Goal: Task Accomplishment & Management: Use online tool/utility

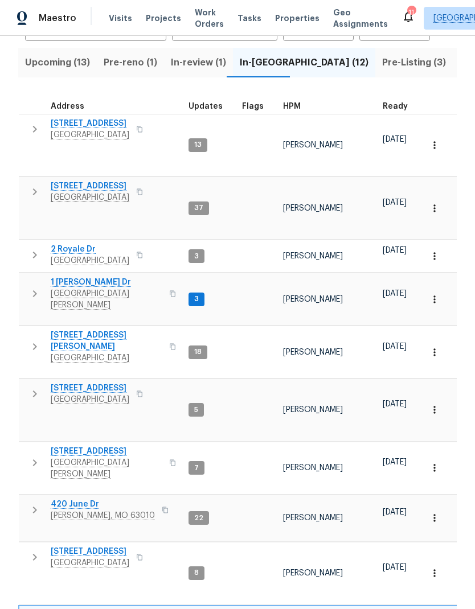
scroll to position [9, 0]
click at [459, 64] on span "Listed (35)" at bounding box center [483, 63] width 48 height 16
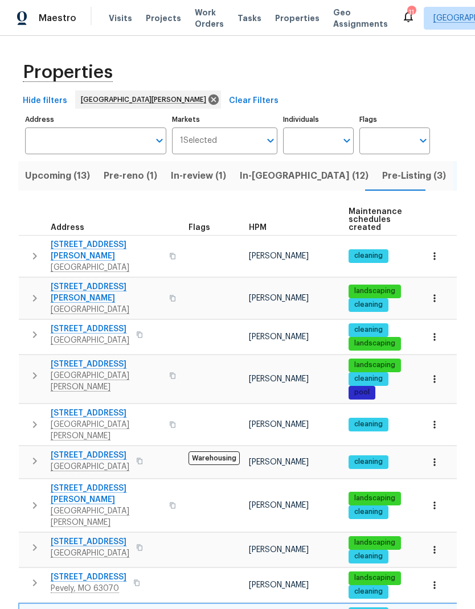
click at [52, 281] on span "614 Conover Ln" at bounding box center [107, 292] width 112 height 23
click at [382, 174] on span "Pre-Listing (3)" at bounding box center [414, 176] width 64 height 16
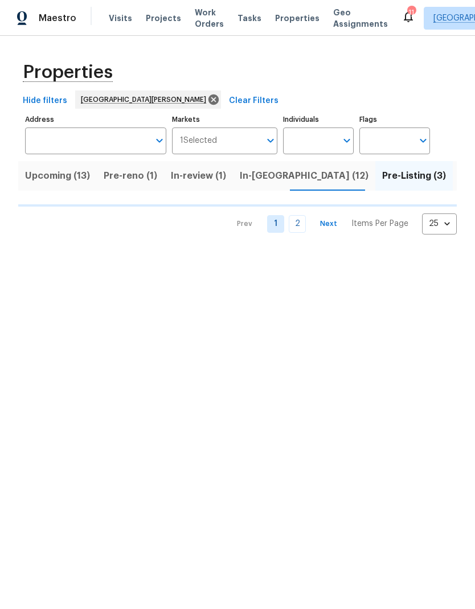
click at [261, 177] on span "In-[GEOGRAPHIC_DATA] (12)" at bounding box center [304, 176] width 129 height 16
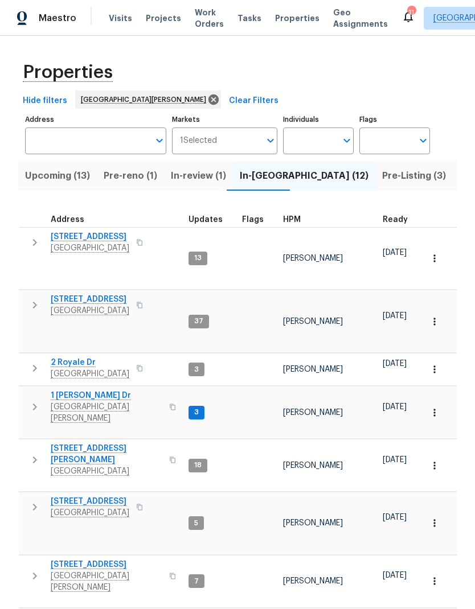
scroll to position [9, 0]
click at [99, 294] on span "120 Birchwood Dr" at bounding box center [89, 299] width 79 height 11
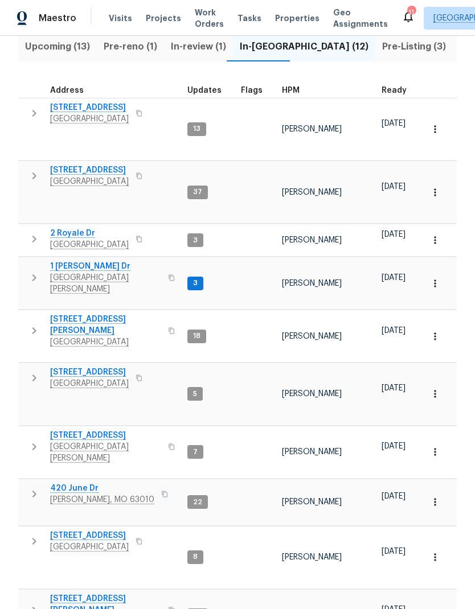
scroll to position [46, 0]
click at [142, 375] on icon "button" at bounding box center [139, 378] width 6 height 6
click at [35, 374] on icon "button" at bounding box center [34, 377] width 4 height 7
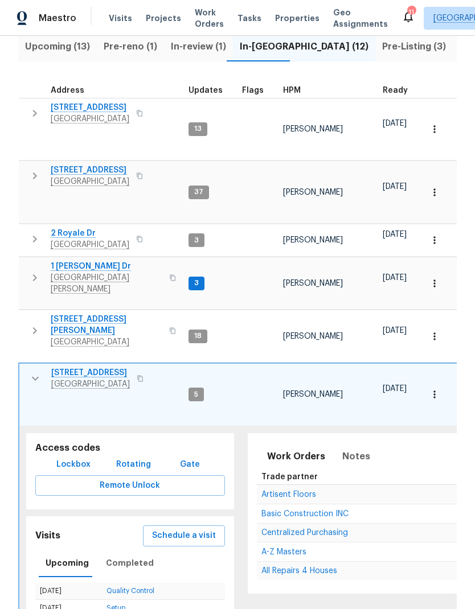
click at [38, 372] on icon "button" at bounding box center [35, 379] width 14 height 14
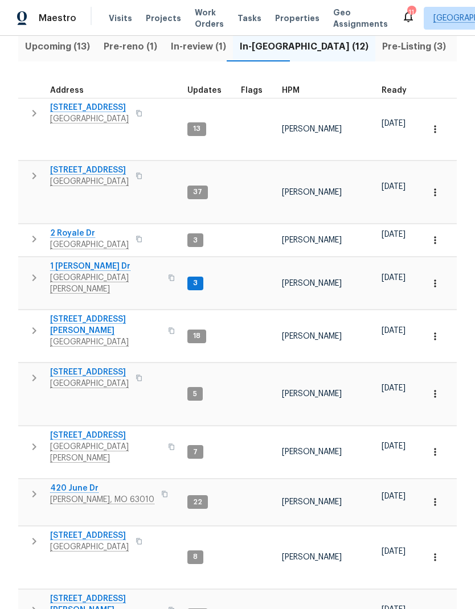
scroll to position [0, 0]
click at [71, 39] on span "Upcoming (13)" at bounding box center [57, 47] width 65 height 16
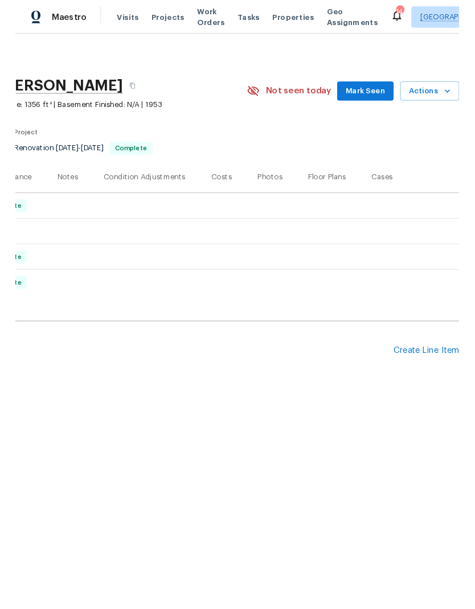
scroll to position [0, 168]
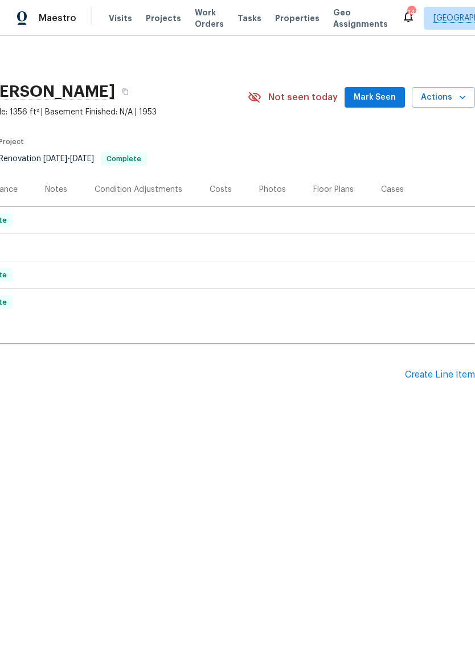
click at [428, 378] on div "Create Line Item" at bounding box center [440, 374] width 70 height 11
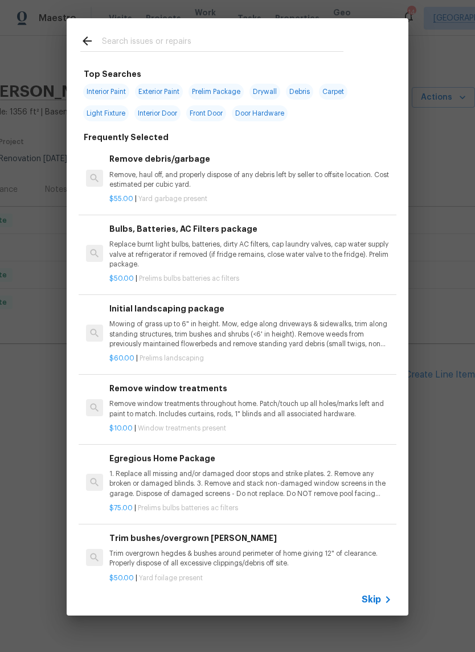
click at [180, 40] on input "text" at bounding box center [222, 42] width 241 height 17
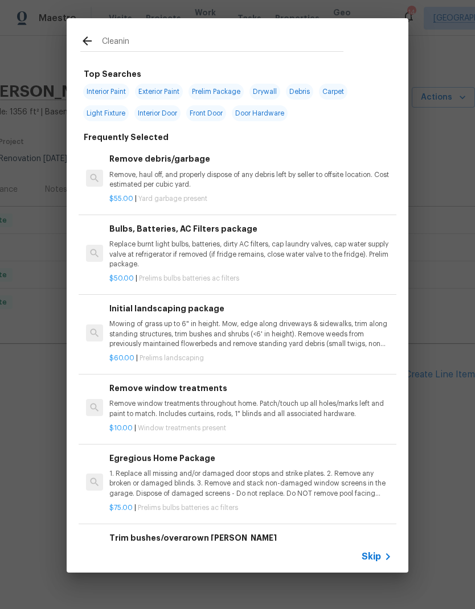
type input "Cleaning"
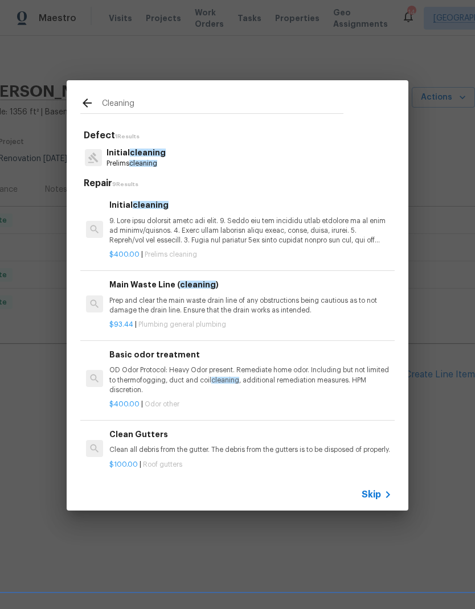
click at [183, 233] on p at bounding box center [250, 230] width 282 height 29
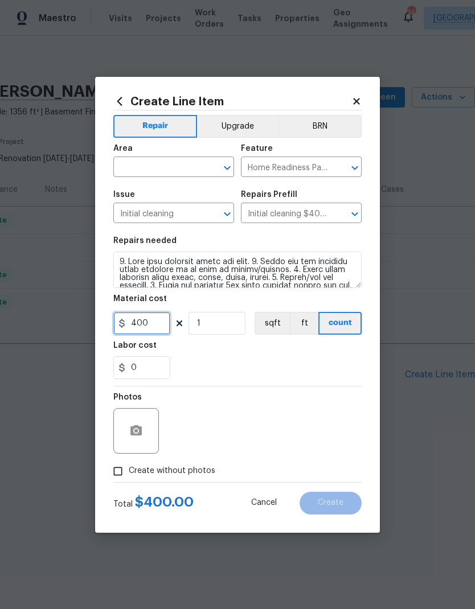
click at [158, 327] on input "400" at bounding box center [141, 323] width 57 height 23
type input "250"
click at [243, 350] on div "Labor cost" at bounding box center [237, 348] width 248 height 15
click at [232, 170] on icon "Open" at bounding box center [227, 168] width 14 height 14
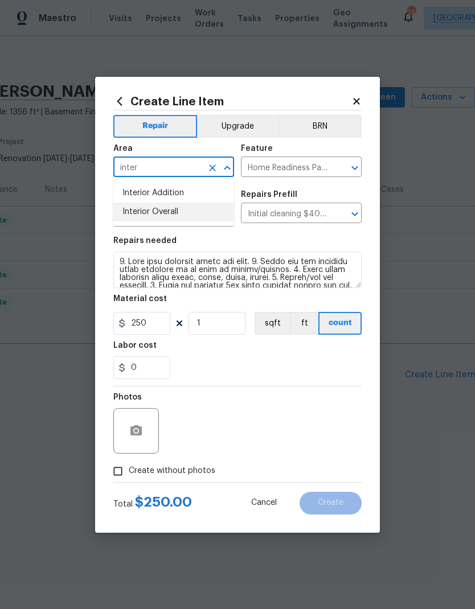
click at [180, 209] on li "Interior Overall" at bounding box center [173, 212] width 121 height 19
type input "Interior Overall"
click at [242, 359] on div "0" at bounding box center [237, 367] width 248 height 23
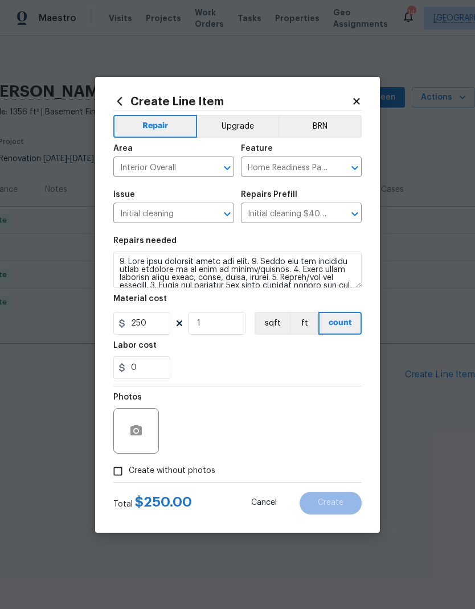
click at [125, 469] on input "Create without photos" at bounding box center [118, 471] width 22 height 22
checkbox input "true"
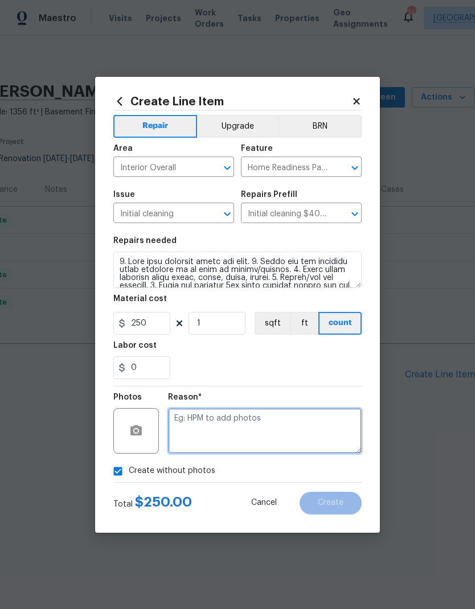
click at [223, 433] on textarea at bounding box center [265, 431] width 194 height 46
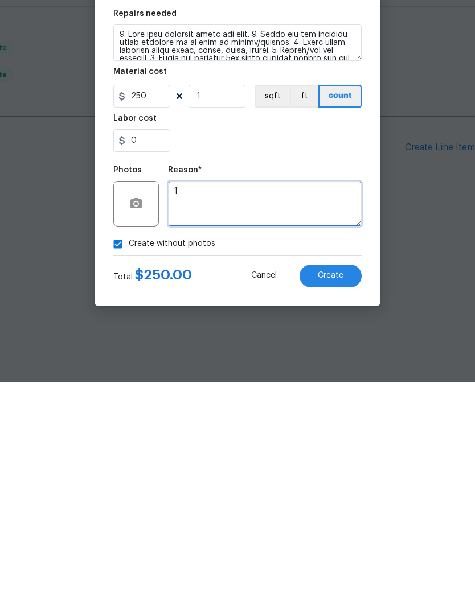
type textarea "1"
click at [266, 460] on div "Create without photos" at bounding box center [237, 471] width 248 height 22
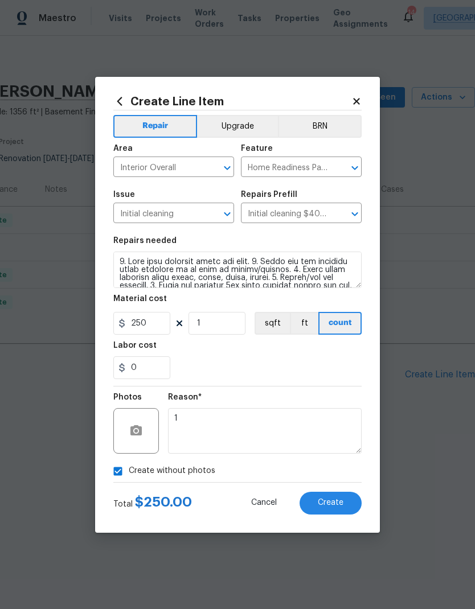
click at [331, 502] on span "Create" at bounding box center [331, 503] width 26 height 9
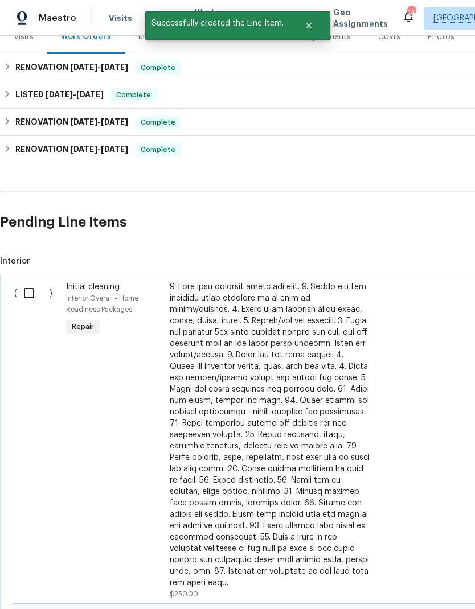
scroll to position [153, 0]
click at [31, 297] on input "checkbox" at bounding box center [33, 293] width 32 height 24
checkbox input "true"
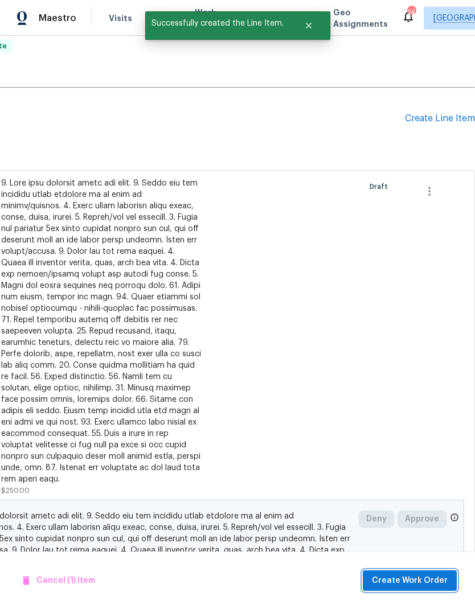
click at [409, 574] on span "Create Work Order" at bounding box center [410, 581] width 76 height 14
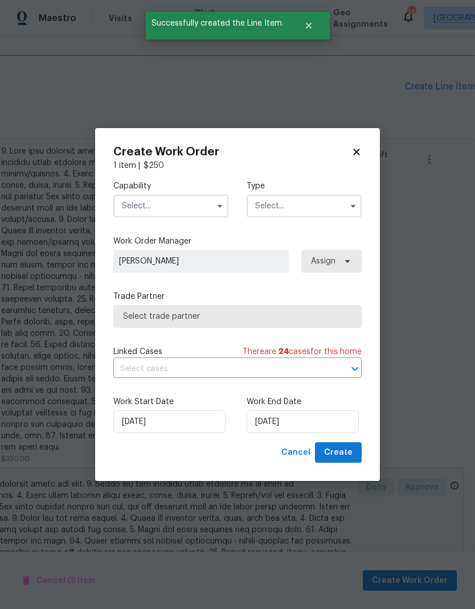
click at [209, 205] on input "text" at bounding box center [170, 206] width 115 height 23
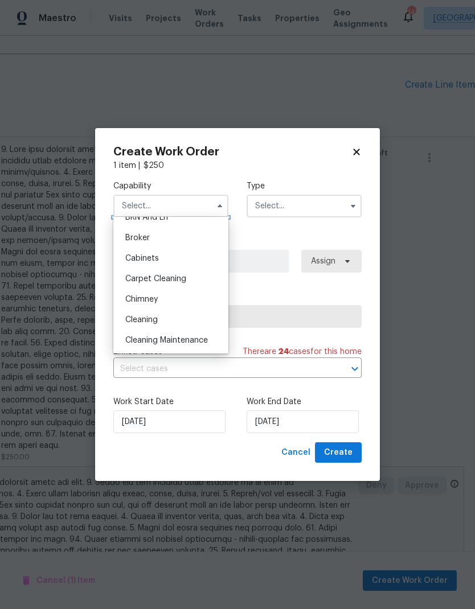
scroll to position [75, 0]
click at [175, 321] on div "Cleaning" at bounding box center [170, 319] width 109 height 20
type input "Cleaning"
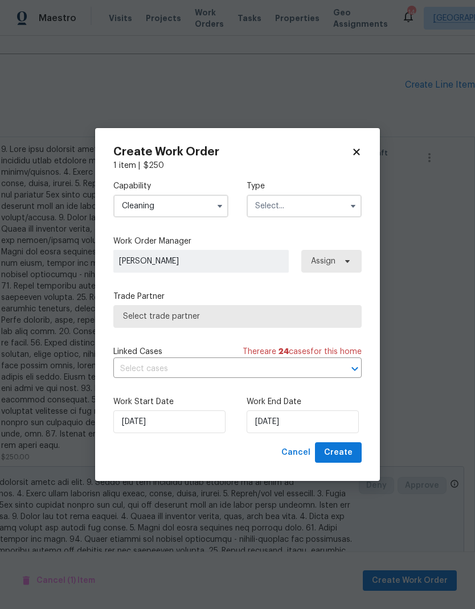
click at [297, 208] on input "text" at bounding box center [303, 206] width 115 height 23
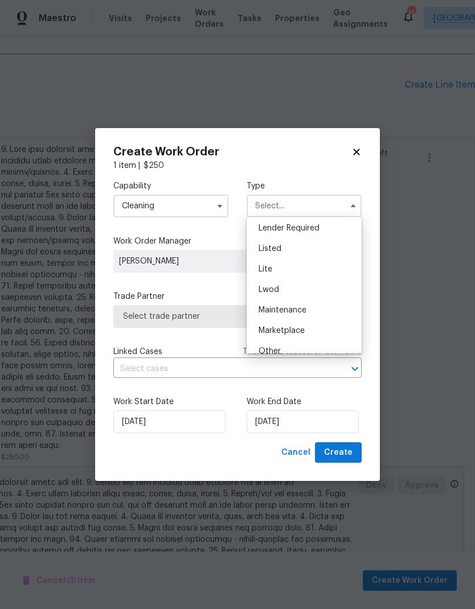
scroll to position [114, 0]
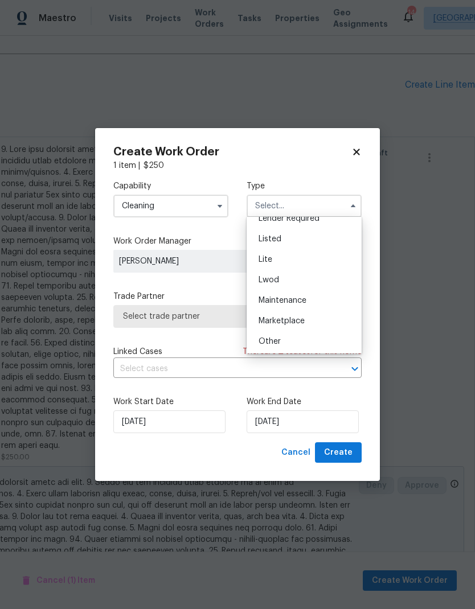
click at [302, 242] on div "Listed" at bounding box center [303, 239] width 109 height 20
type input "Listed"
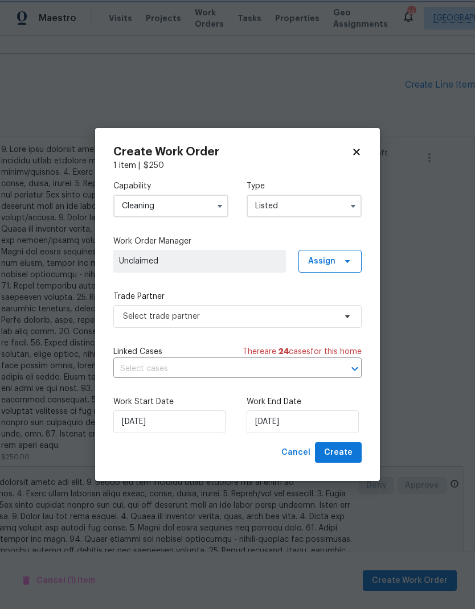
scroll to position [0, 0]
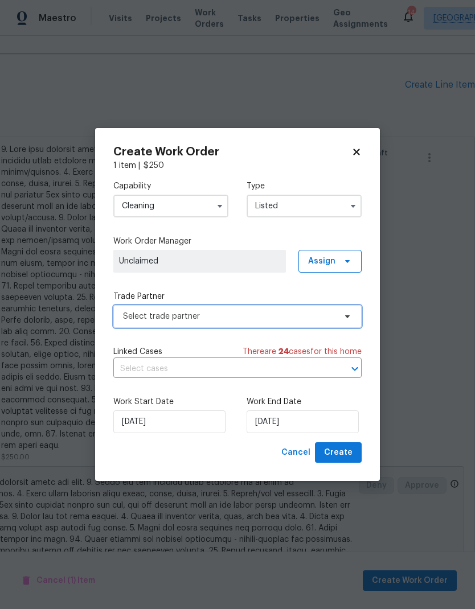
click at [281, 319] on span "Select trade partner" at bounding box center [229, 316] width 212 height 11
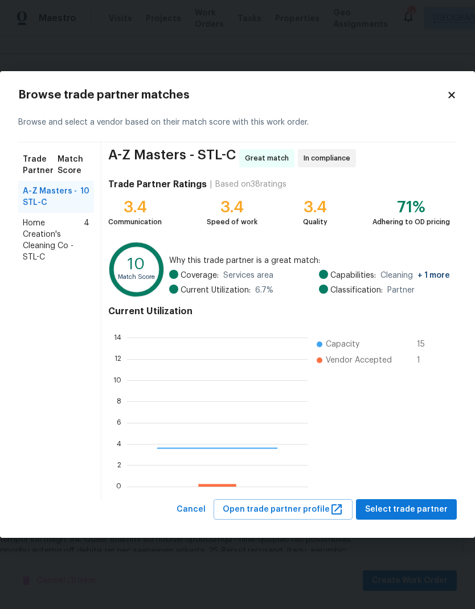
scroll to position [159, 180]
click at [419, 505] on span "Select trade partner" at bounding box center [406, 510] width 83 height 14
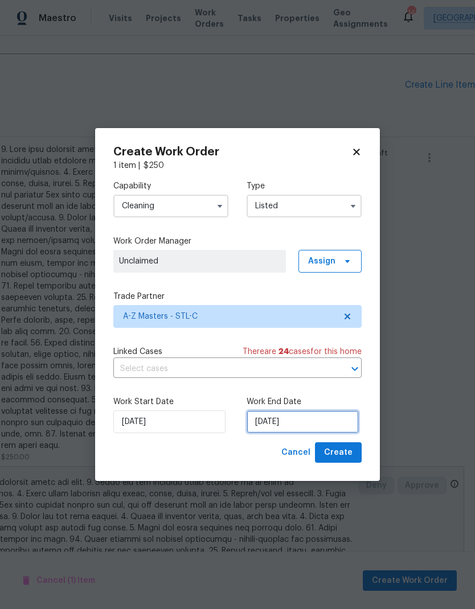
click at [282, 419] on input "9/3/2025" at bounding box center [302, 421] width 112 height 23
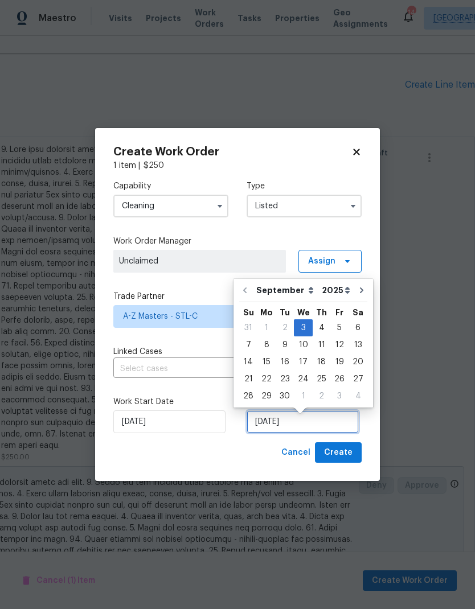
scroll to position [5, 0]
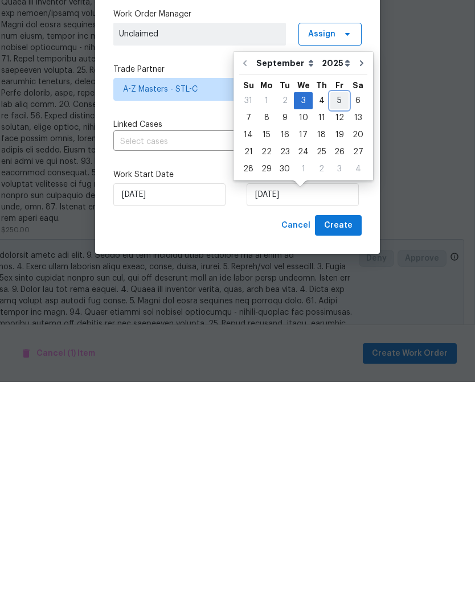
click at [333, 320] on div "5" at bounding box center [339, 328] width 18 height 16
type input "9/5/2025"
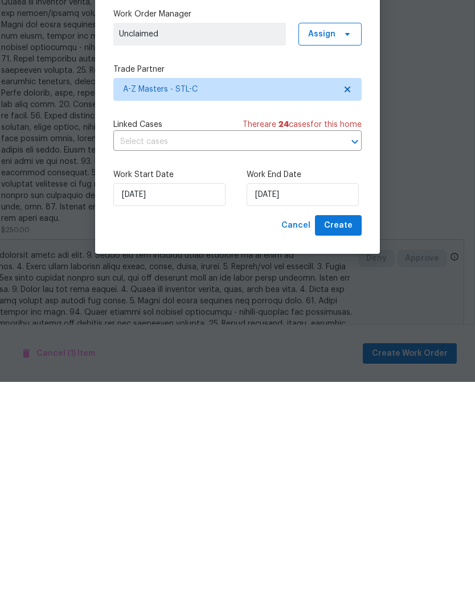
scroll to position [46, 0]
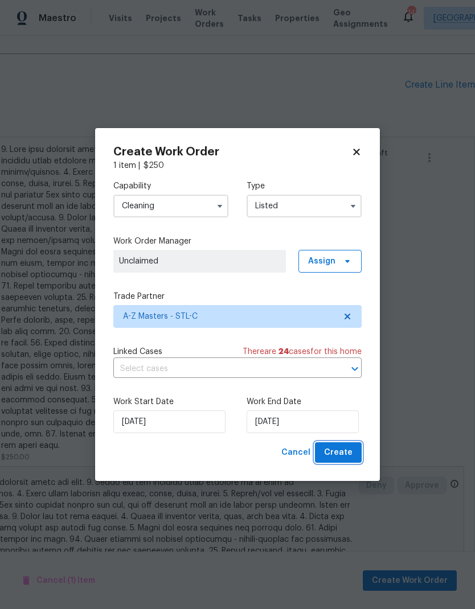
click at [346, 447] on span "Create" at bounding box center [338, 453] width 28 height 14
checkbox input "false"
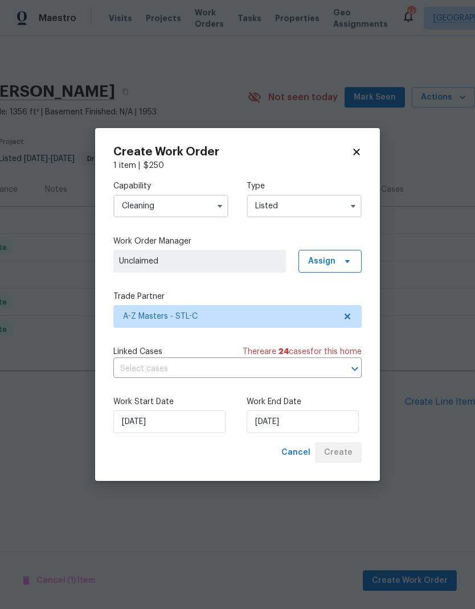
scroll to position [0, 168]
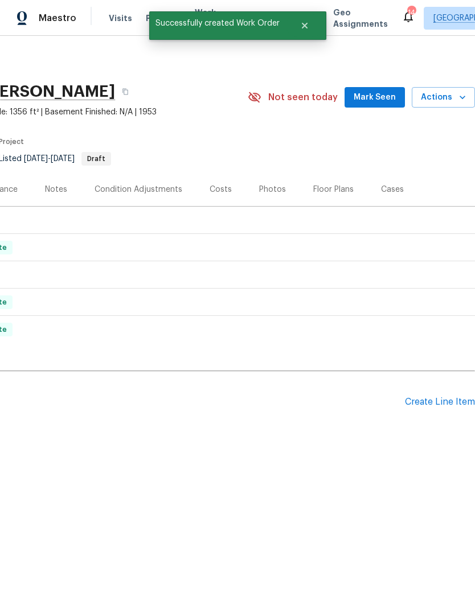
click at [377, 100] on span "Mark Seen" at bounding box center [374, 97] width 42 height 14
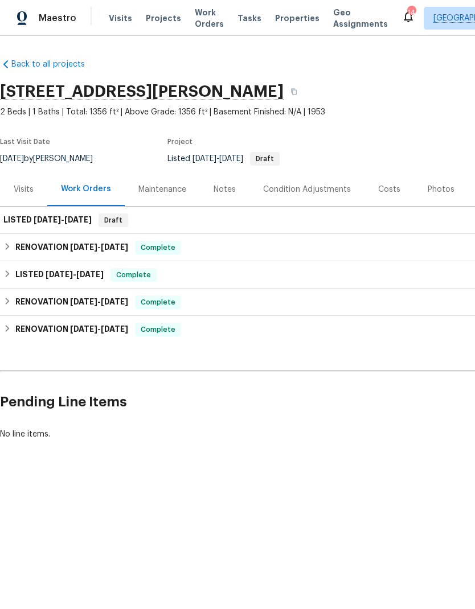
scroll to position [0, 0]
click at [102, 223] on span "Draft" at bounding box center [113, 220] width 27 height 11
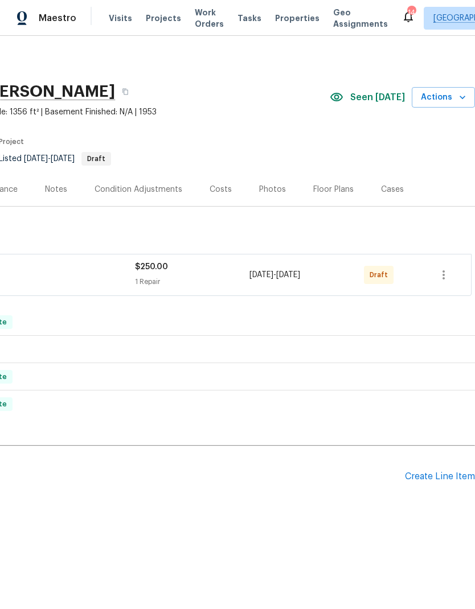
scroll to position [0, 168]
click at [445, 278] on icon "button" at bounding box center [444, 275] width 14 height 14
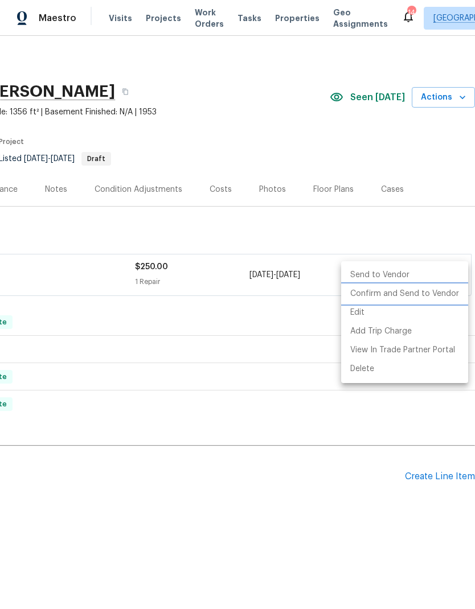
click at [432, 297] on li "Confirm and Send to Vendor" at bounding box center [404, 294] width 127 height 19
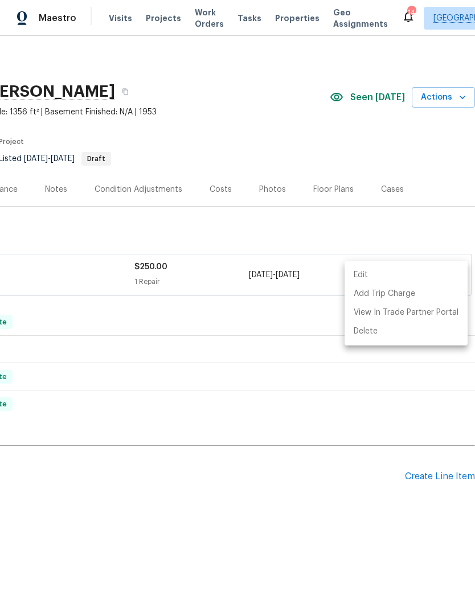
click at [271, 304] on div at bounding box center [237, 304] width 475 height 609
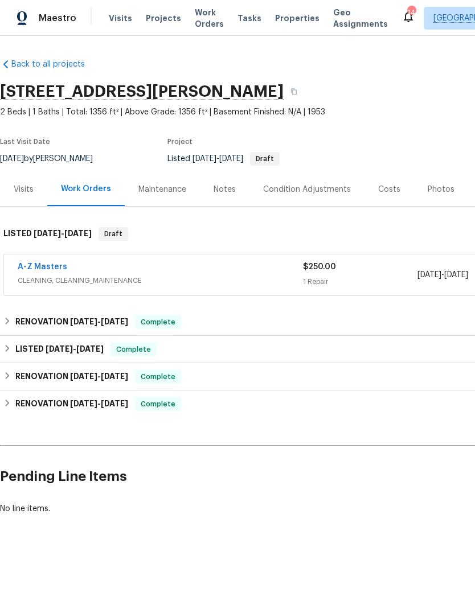
scroll to position [0, -1]
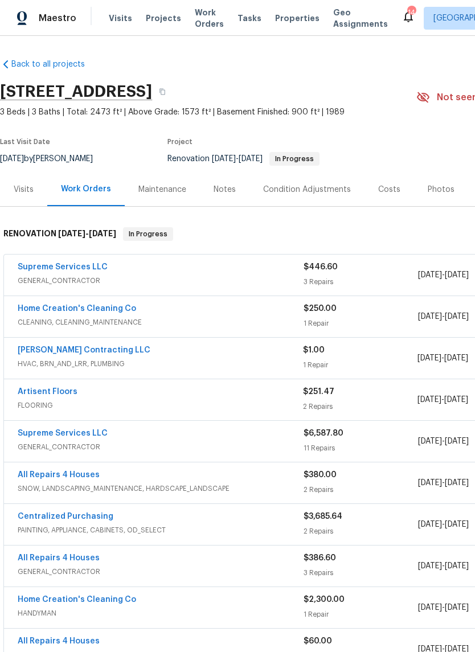
click at [97, 348] on link "[PERSON_NAME] Contracting LLC" at bounding box center [84, 350] width 133 height 8
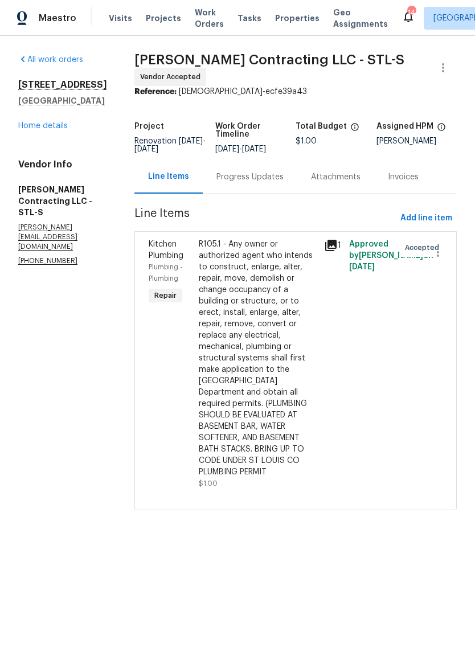
click at [264, 174] on div "Progress Updates" at bounding box center [249, 176] width 67 height 11
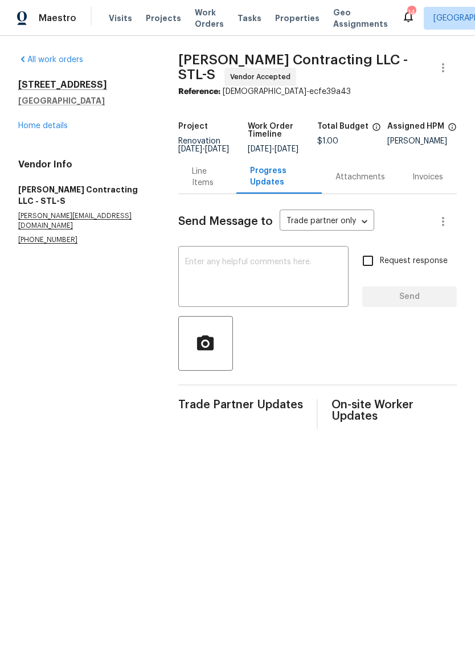
click at [285, 273] on textarea at bounding box center [263, 278] width 157 height 40
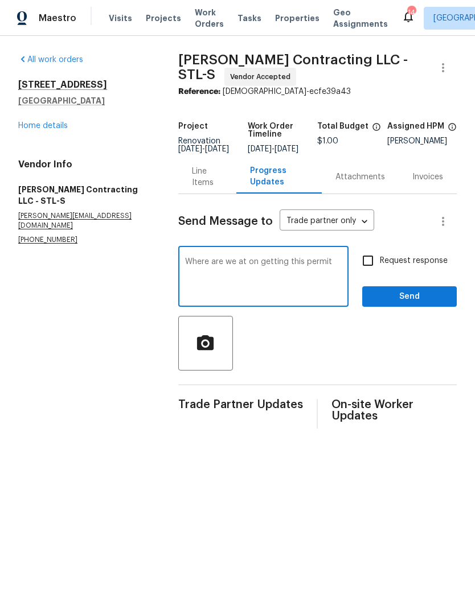
type textarea "Where are we at on getting this permit"
click at [405, 302] on span "Send" at bounding box center [409, 297] width 76 height 14
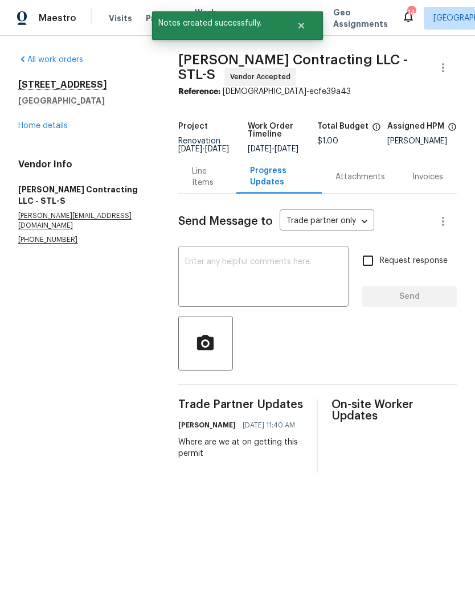
click at [60, 122] on link "Home details" at bounding box center [43, 126] width 50 height 8
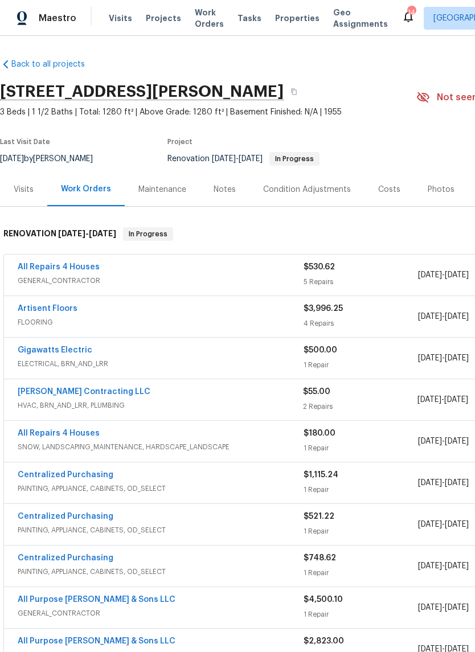
click at [88, 390] on link "[PERSON_NAME] Contracting LLC" at bounding box center [84, 392] width 133 height 8
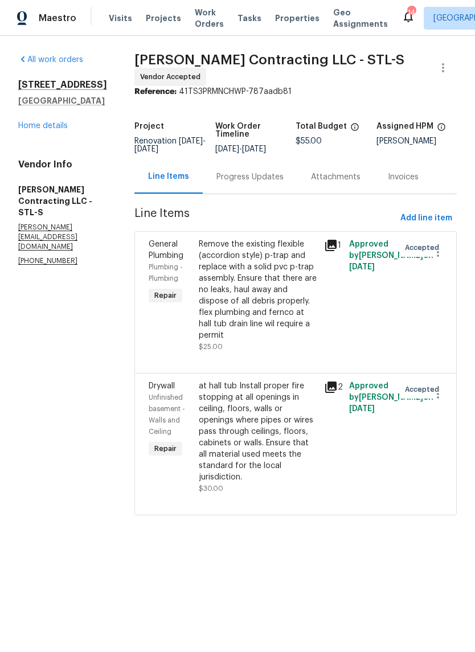
click at [253, 181] on div "Progress Updates" at bounding box center [249, 176] width 67 height 11
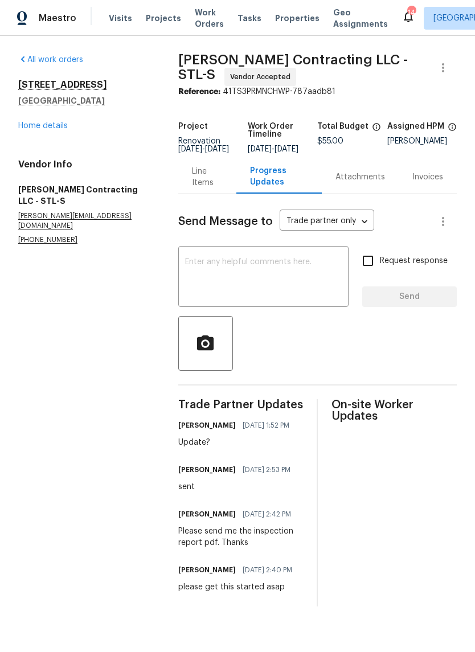
click at [287, 270] on textarea at bounding box center [263, 278] width 157 height 40
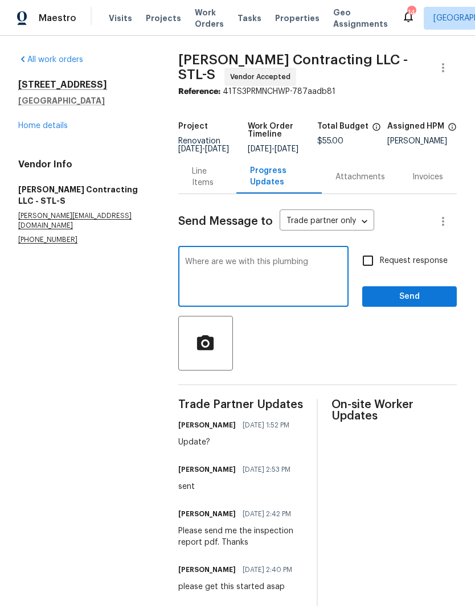
type textarea "Where are we with this plumbing"
click at [368, 273] on input "Request response" at bounding box center [368, 261] width 24 height 24
checkbox input "true"
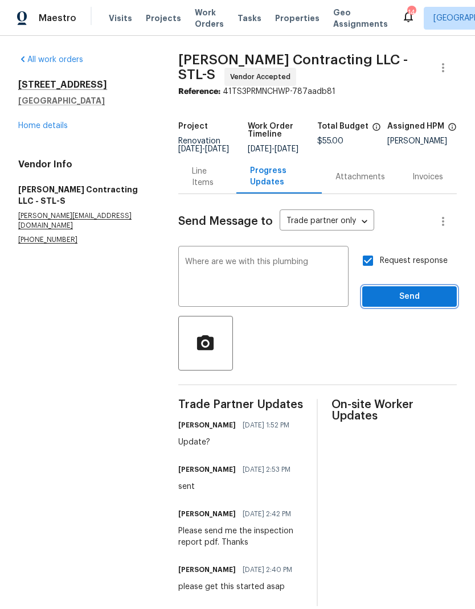
click at [392, 304] on span "Send" at bounding box center [409, 297] width 76 height 14
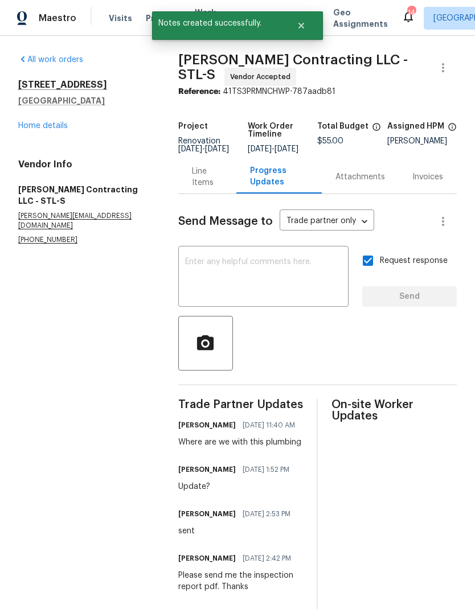
click at [62, 123] on link "Home details" at bounding box center [43, 126] width 50 height 8
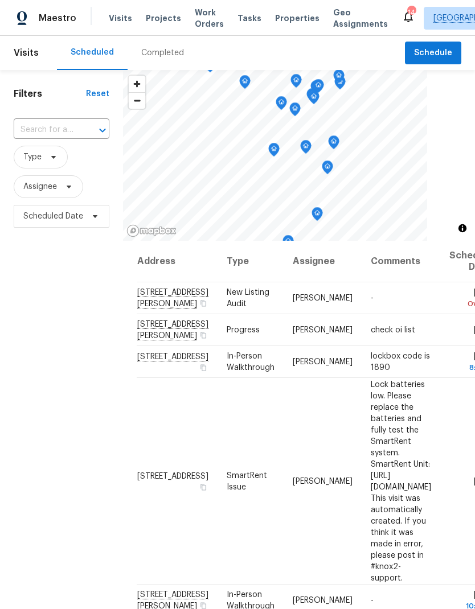
click at [291, 9] on div "Visits Projects Work Orders Tasks Properties Geo Assignments" at bounding box center [255, 18] width 293 height 23
click at [287, 23] on span "Properties" at bounding box center [297, 18] width 44 height 11
